Goal: Navigation & Orientation: Find specific page/section

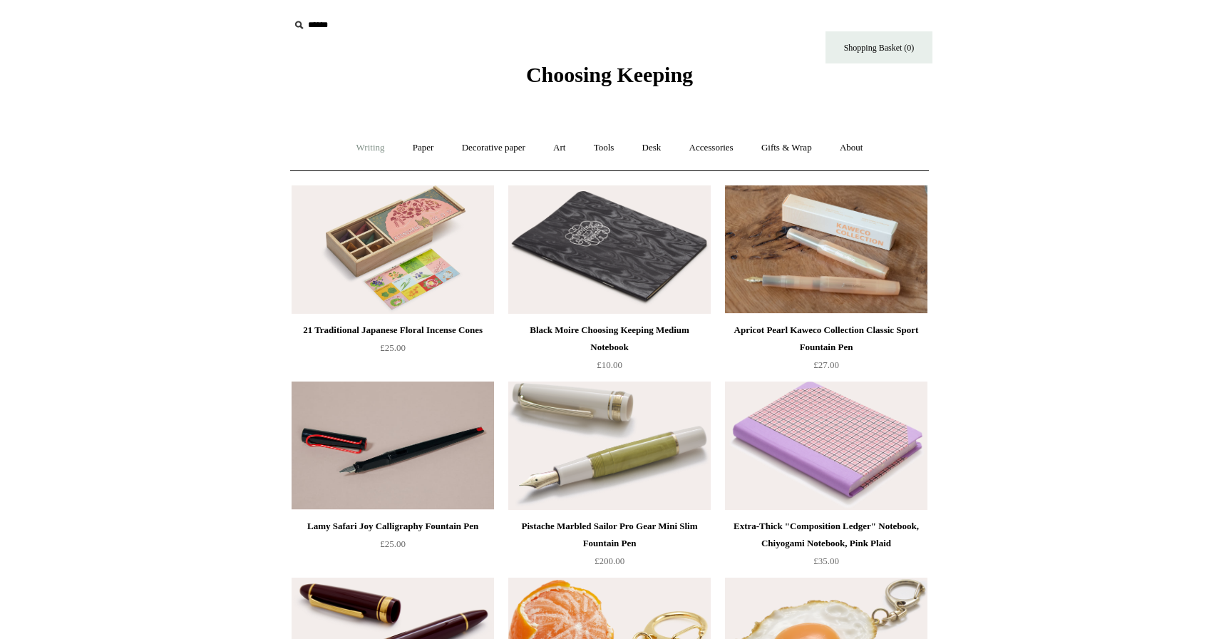
click at [372, 150] on link "Writing +" at bounding box center [371, 148] width 54 height 38
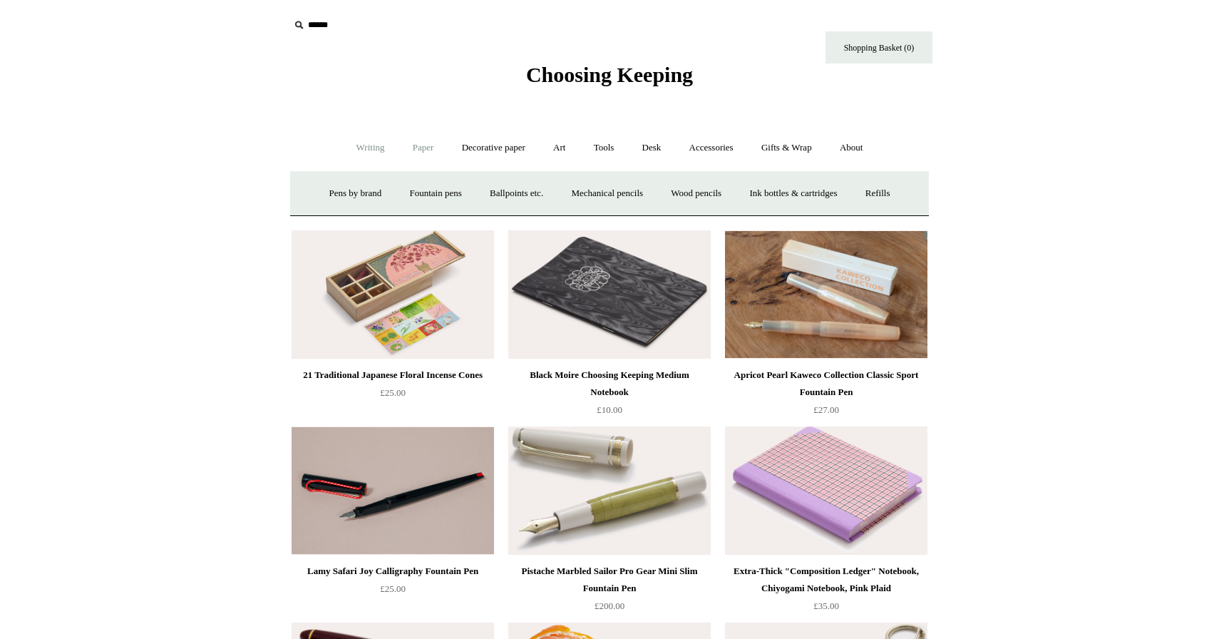
click at [416, 150] on link "Paper +" at bounding box center [423, 148] width 47 height 38
click at [491, 193] on link "📆 Dated Diaries 📆" at bounding box center [498, 194] width 104 height 38
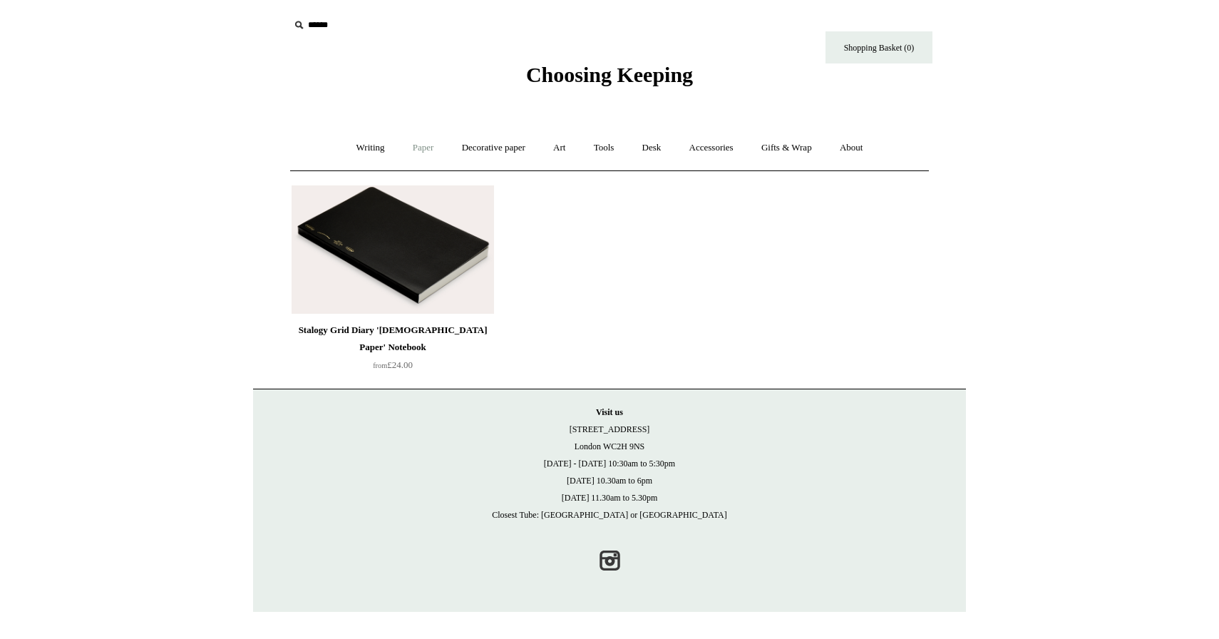
click at [417, 148] on link "Paper +" at bounding box center [423, 148] width 47 height 38
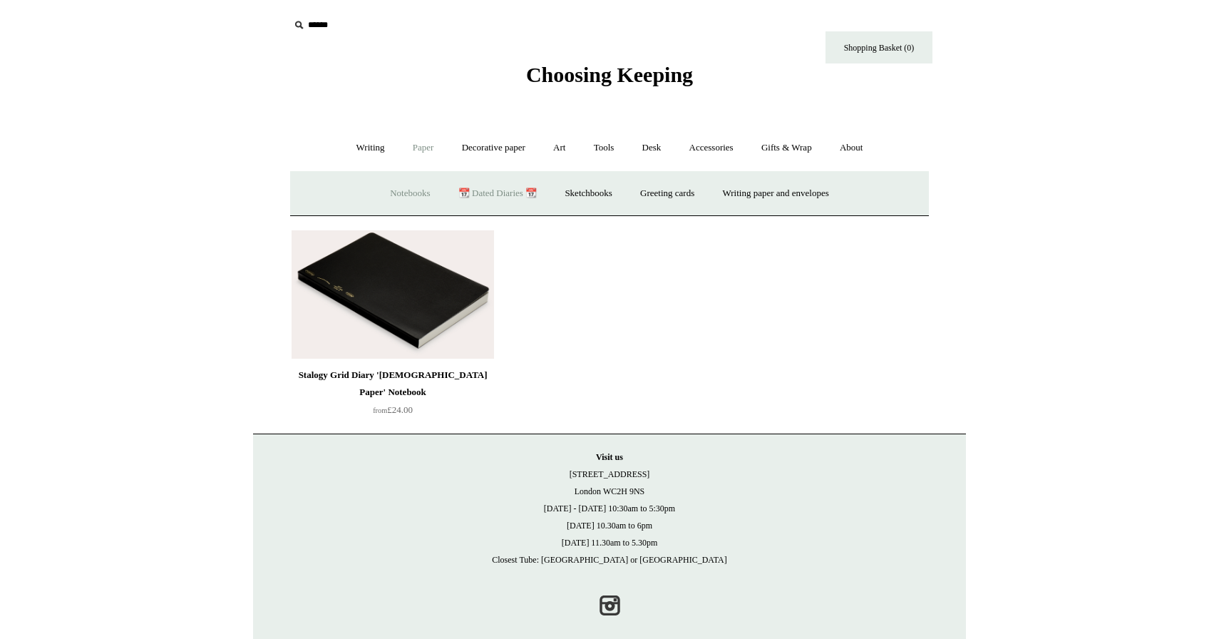
click at [403, 193] on link "Notebooks +" at bounding box center [410, 194] width 66 height 38
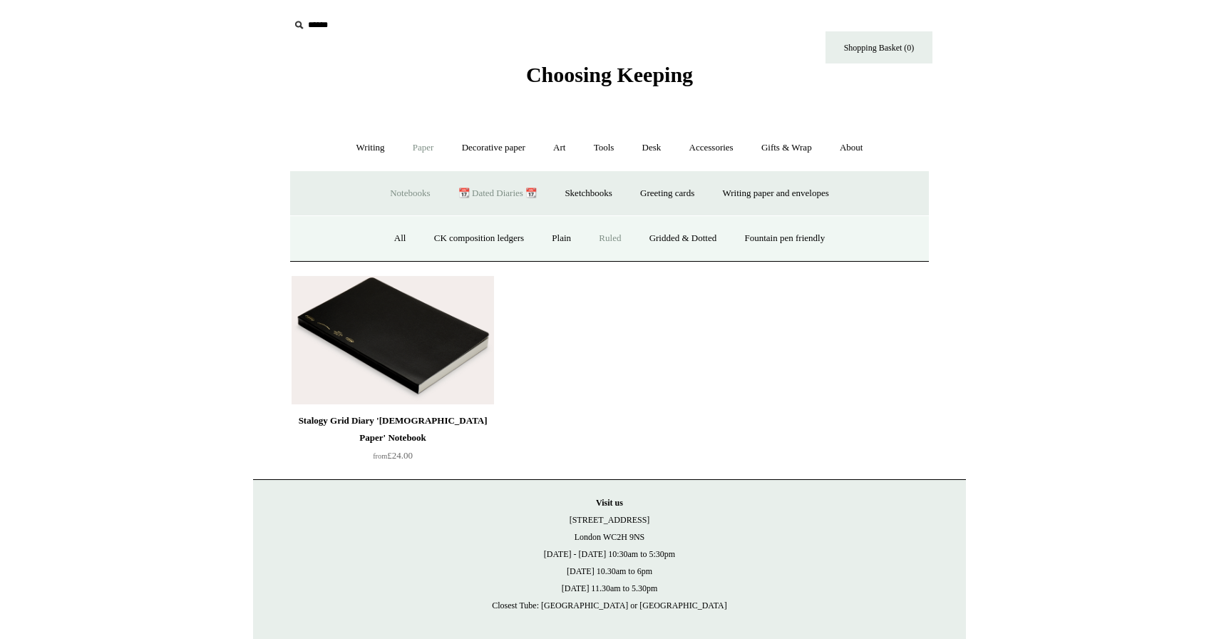
click at [613, 238] on link "Ruled" at bounding box center [610, 239] width 48 height 38
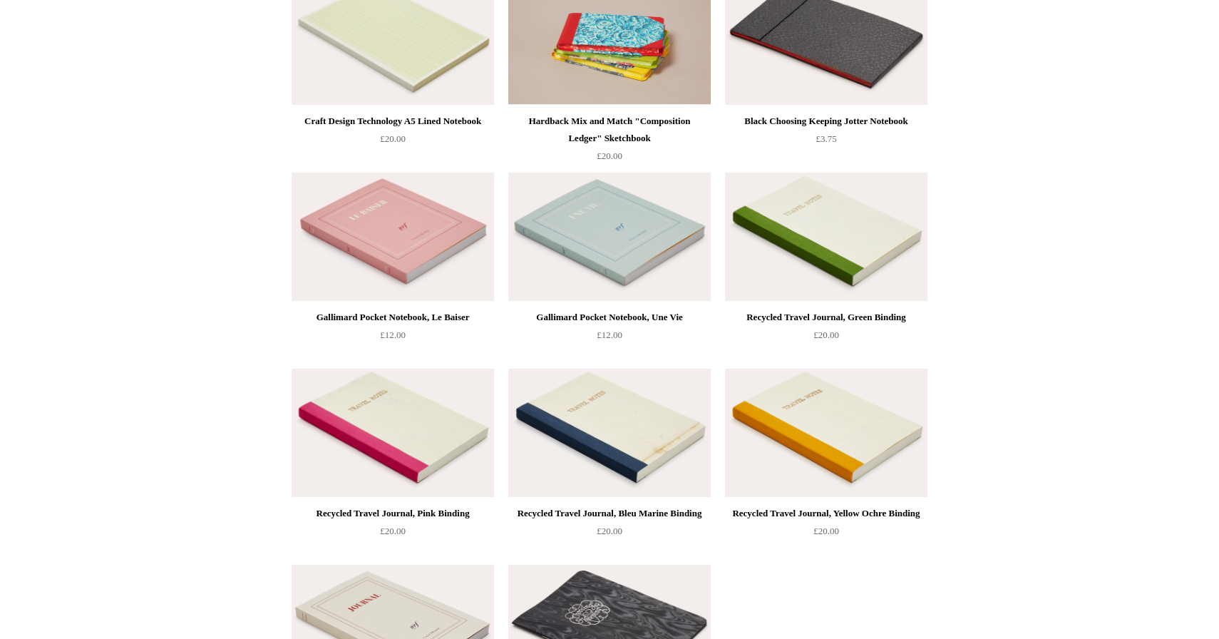
scroll to position [2718, 0]
